Goal: Task Accomplishment & Management: Manage account settings

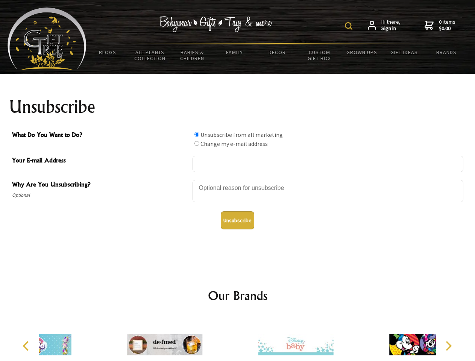
click at [350, 26] on img at bounding box center [349, 26] width 8 height 8
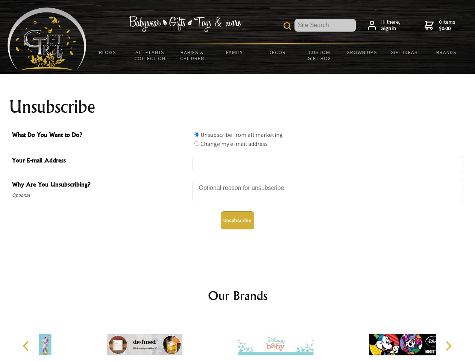
click at [238, 179] on div at bounding box center [327, 192] width 271 height 26
click at [197, 134] on input "What Do You Want to Do?" at bounding box center [196, 134] width 5 height 5
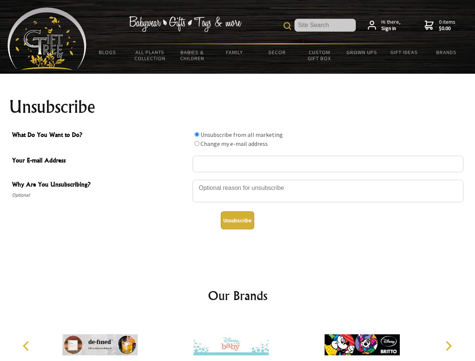
click at [197, 143] on input "What Do You Want to Do?" at bounding box center [196, 143] width 5 height 5
radio input "true"
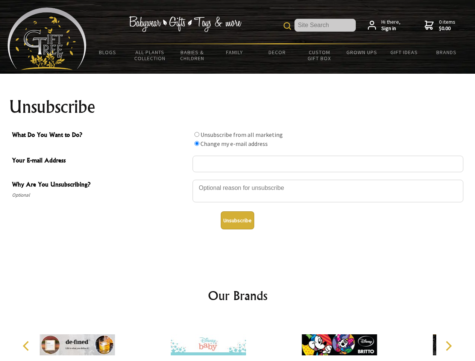
click at [237, 220] on button "Unsubscribe" at bounding box center [237, 220] width 33 height 18
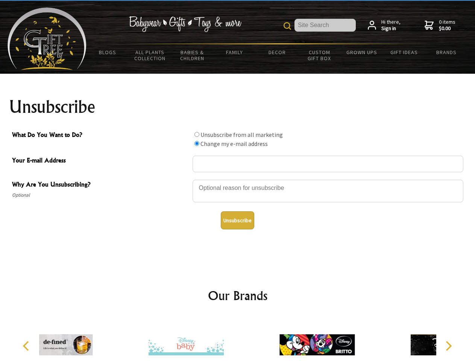
click at [238, 339] on div at bounding box center [185, 346] width 131 height 59
click at [27, 346] on icon "Previous" at bounding box center [27, 346] width 10 height 10
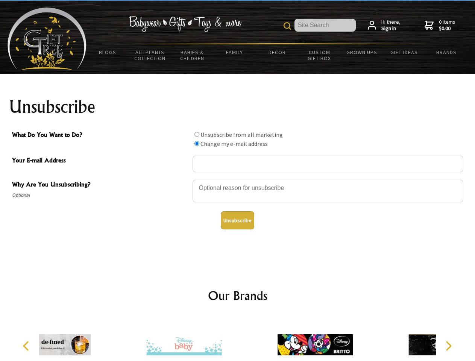
click at [448, 346] on icon "Next" at bounding box center [448, 346] width 10 height 10
